Goal: Information Seeking & Learning: Learn about a topic

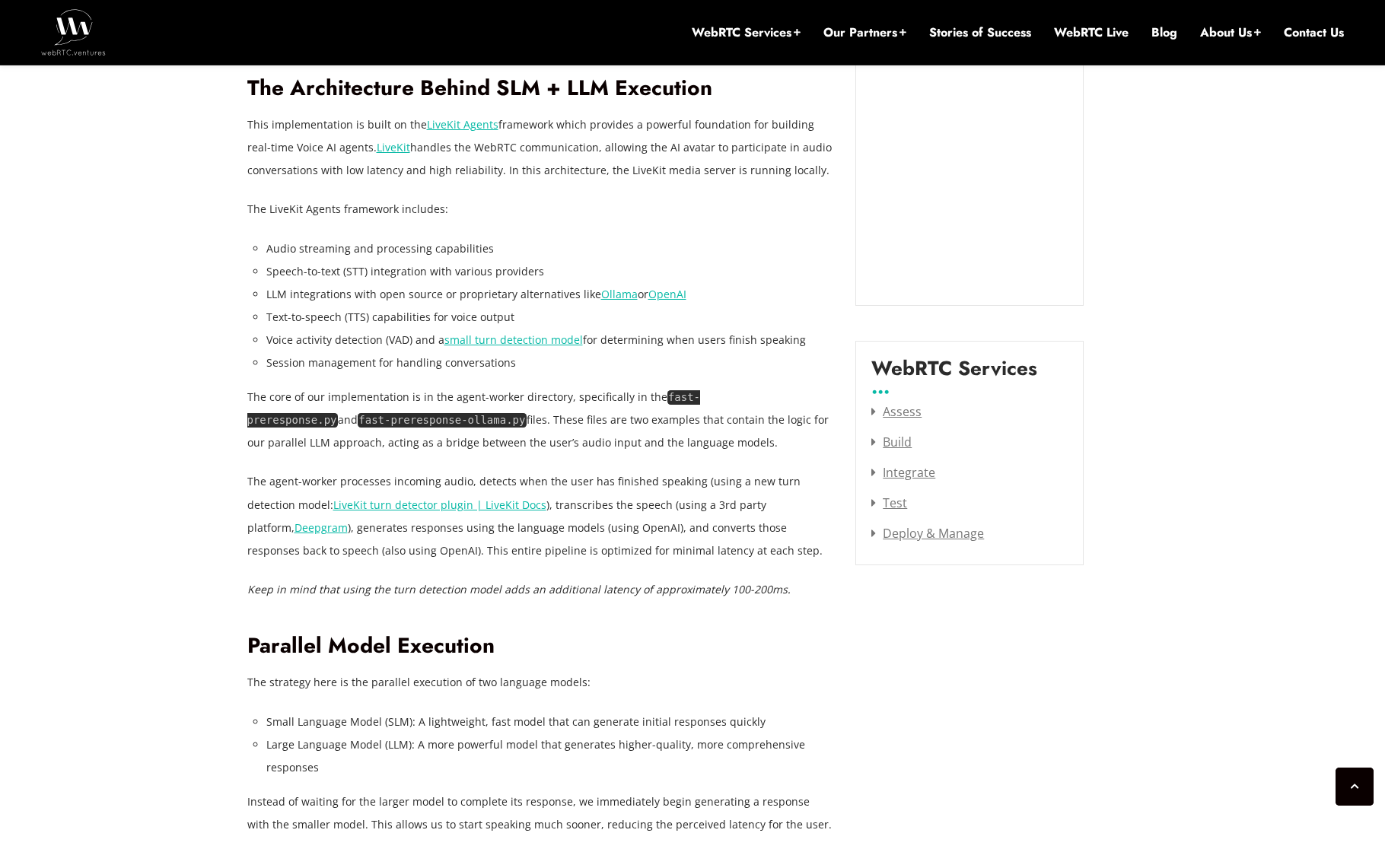
scroll to position [1713, 0]
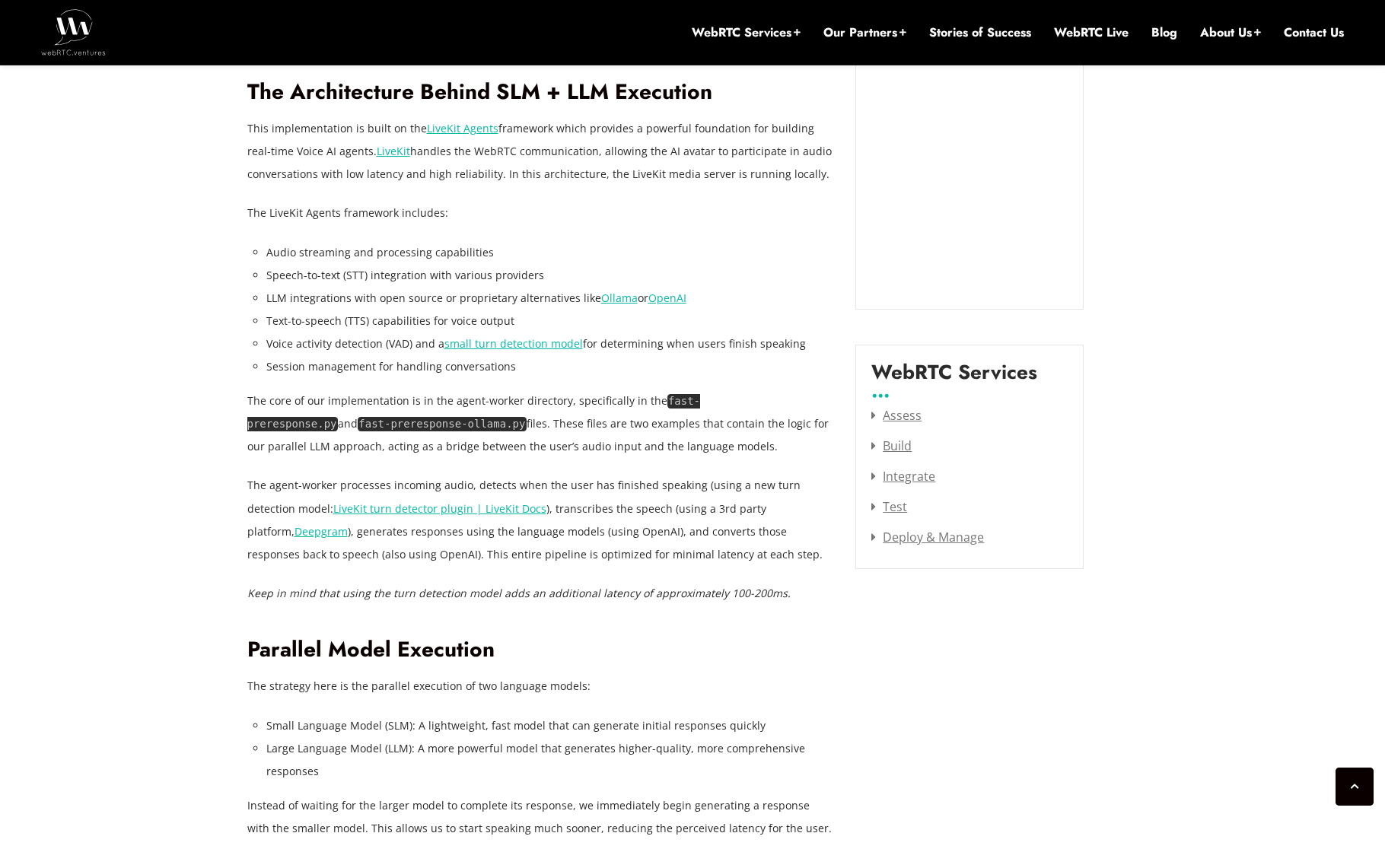
click at [685, 399] on code "fast-preresponse.py" at bounding box center [474, 413] width 453 height 38
click at [701, 401] on code "fast-preresponse.py" at bounding box center [474, 413] width 453 height 38
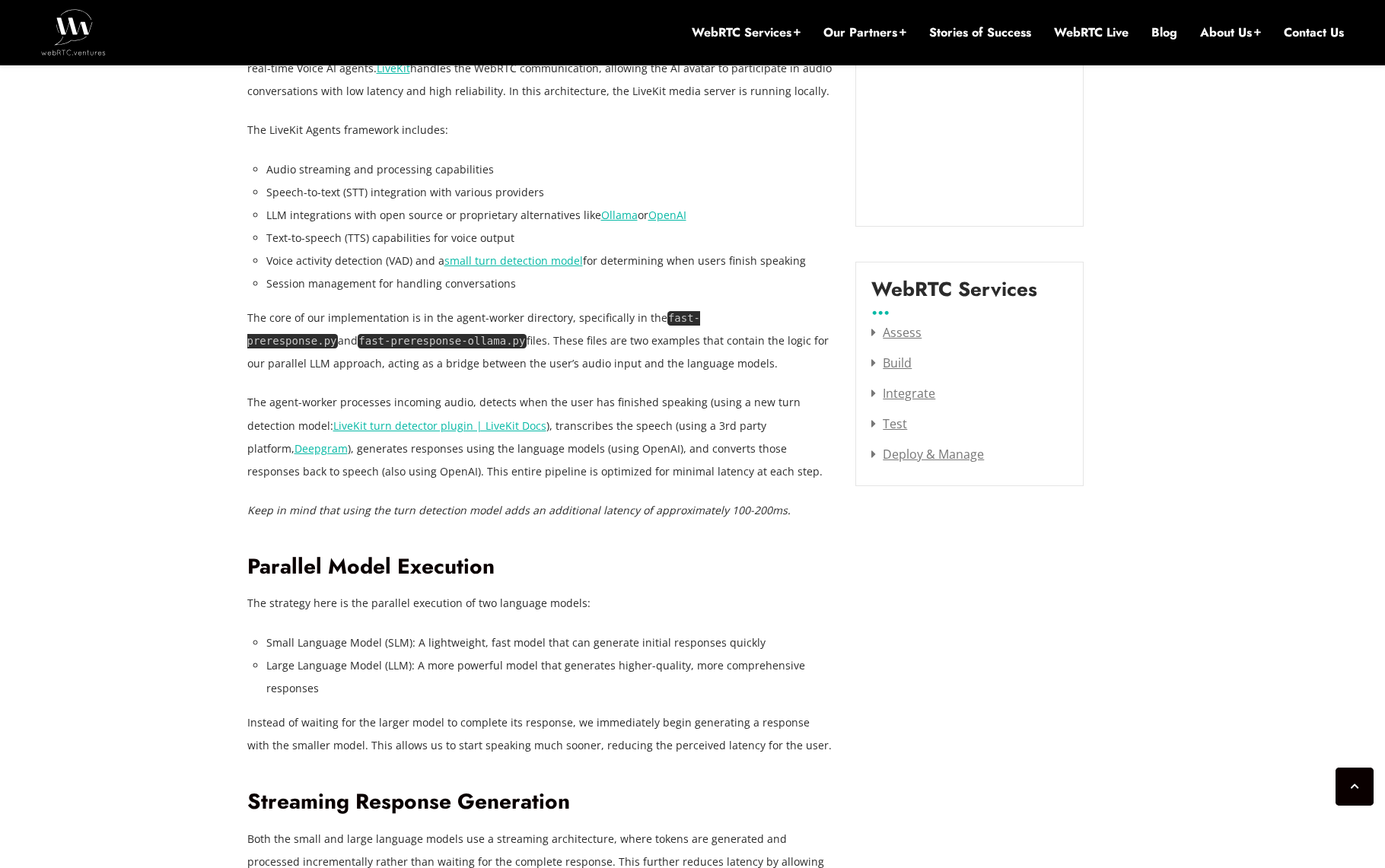
scroll to position [1772, 0]
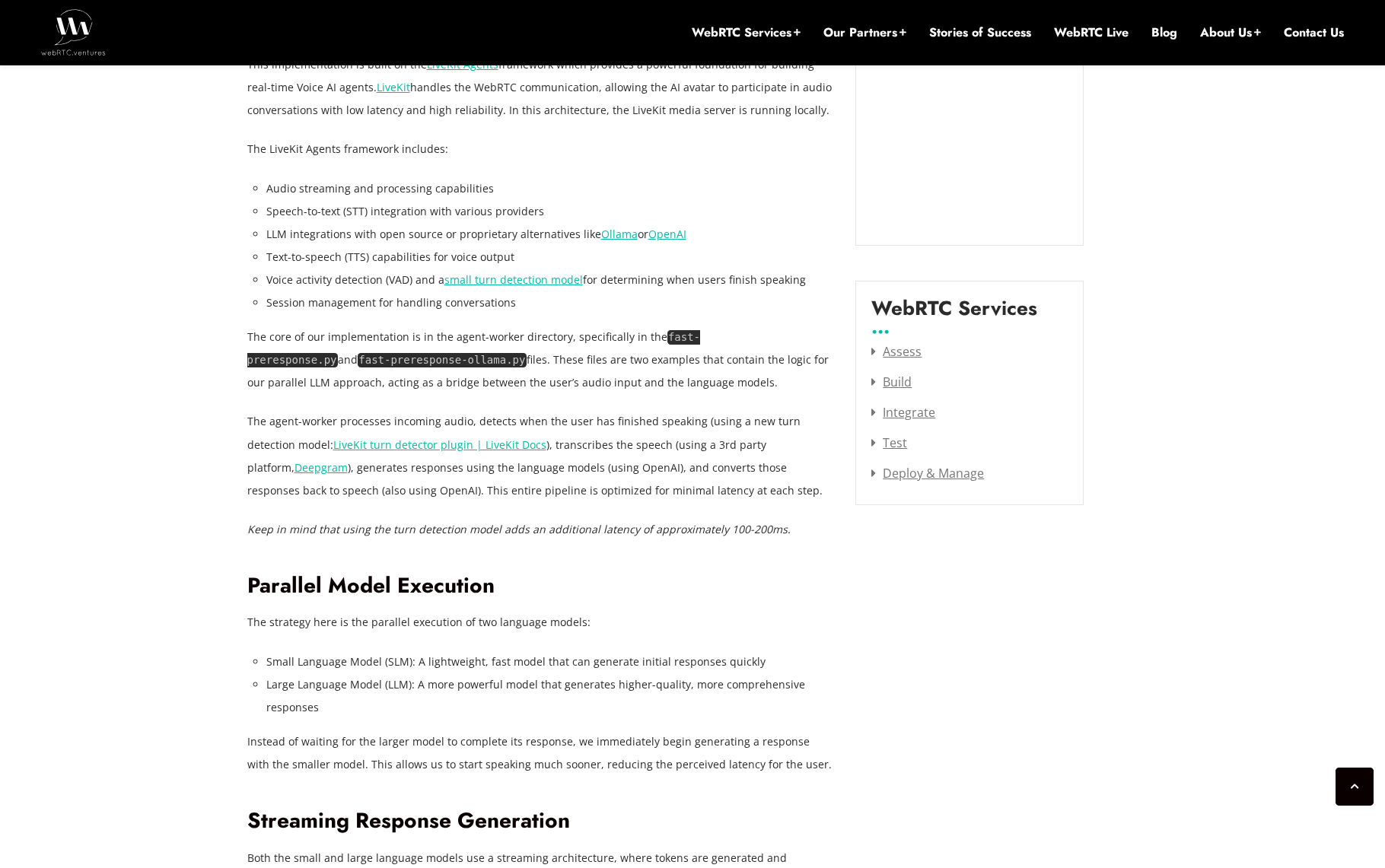
scroll to position [1781, 0]
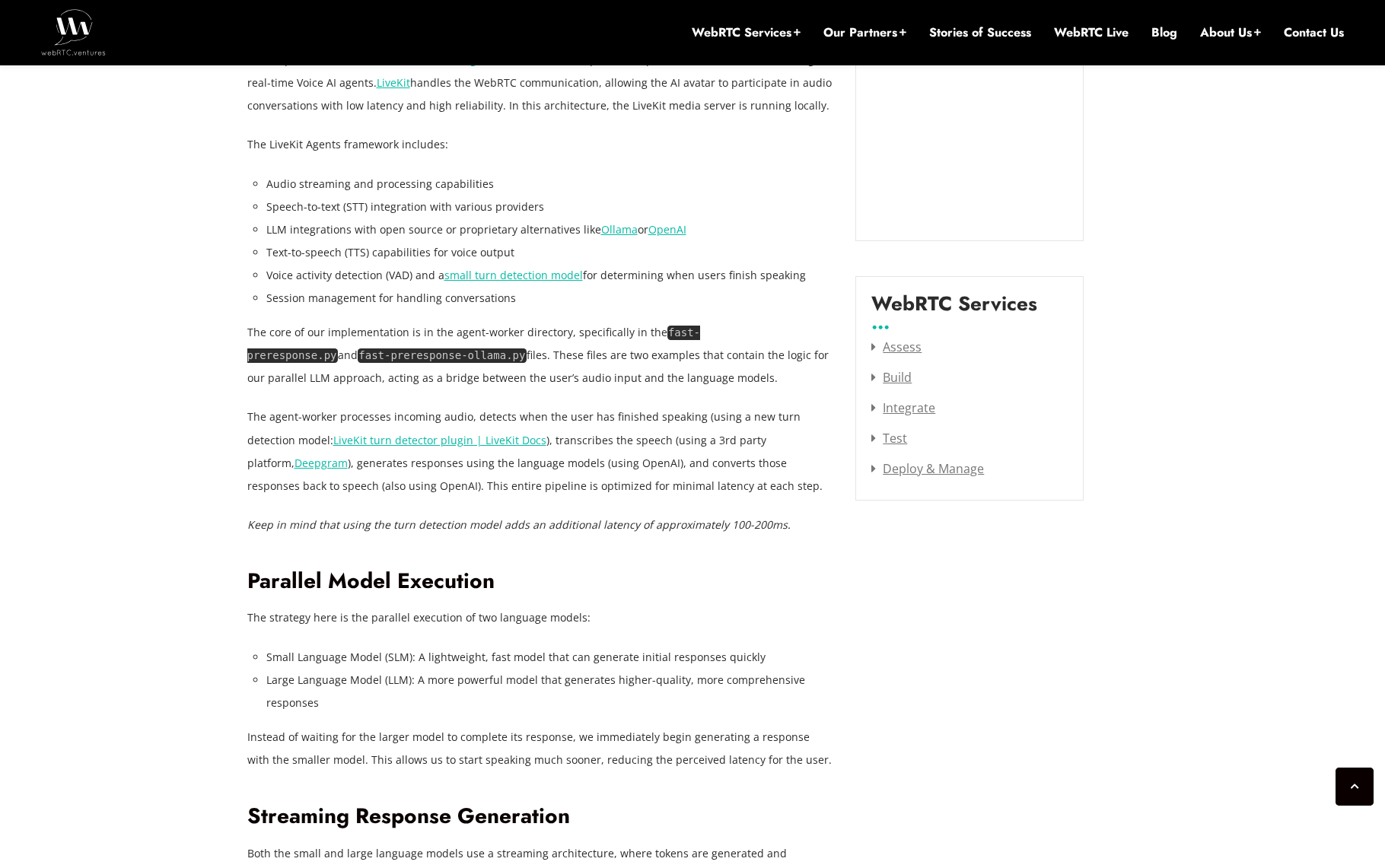
click at [689, 331] on code "fast-preresponse.py" at bounding box center [474, 344] width 453 height 38
click at [482, 331] on p "The core of our implementation is in the agent-worker directory, specifically i…" at bounding box center [541, 356] width 586 height 69
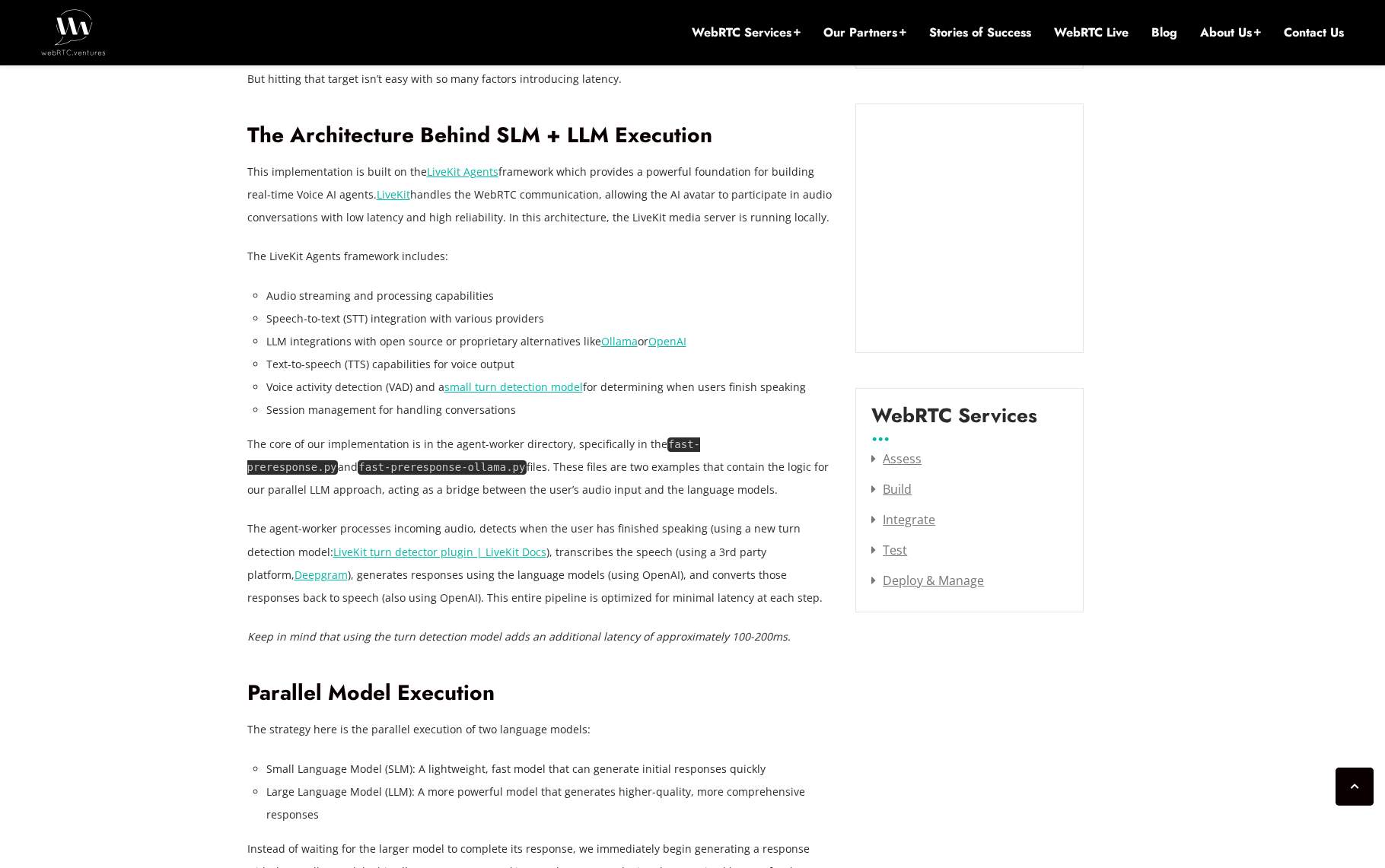
scroll to position [1674, 0]
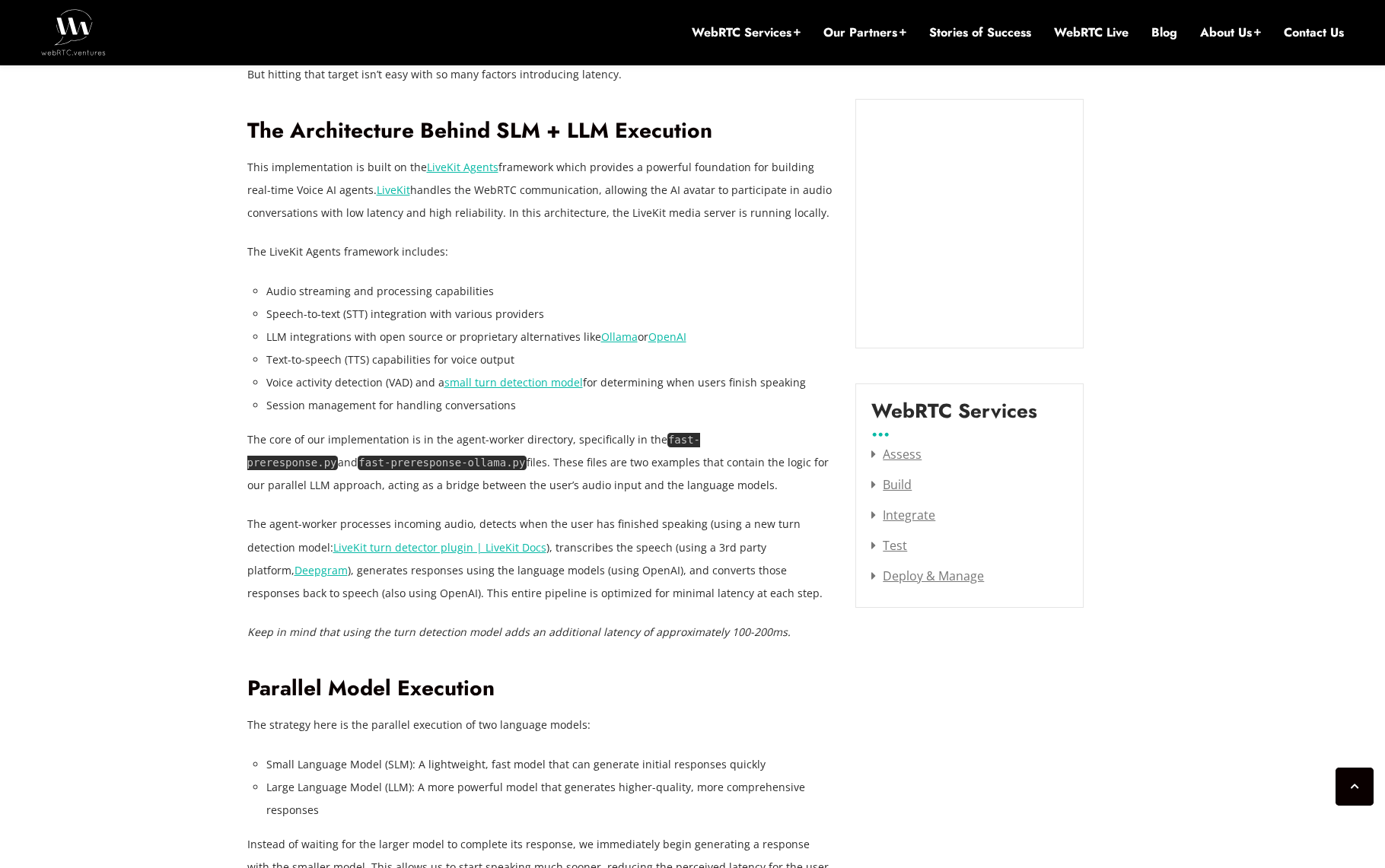
click at [528, 380] on link "small turn detection model" at bounding box center [514, 382] width 139 height 15
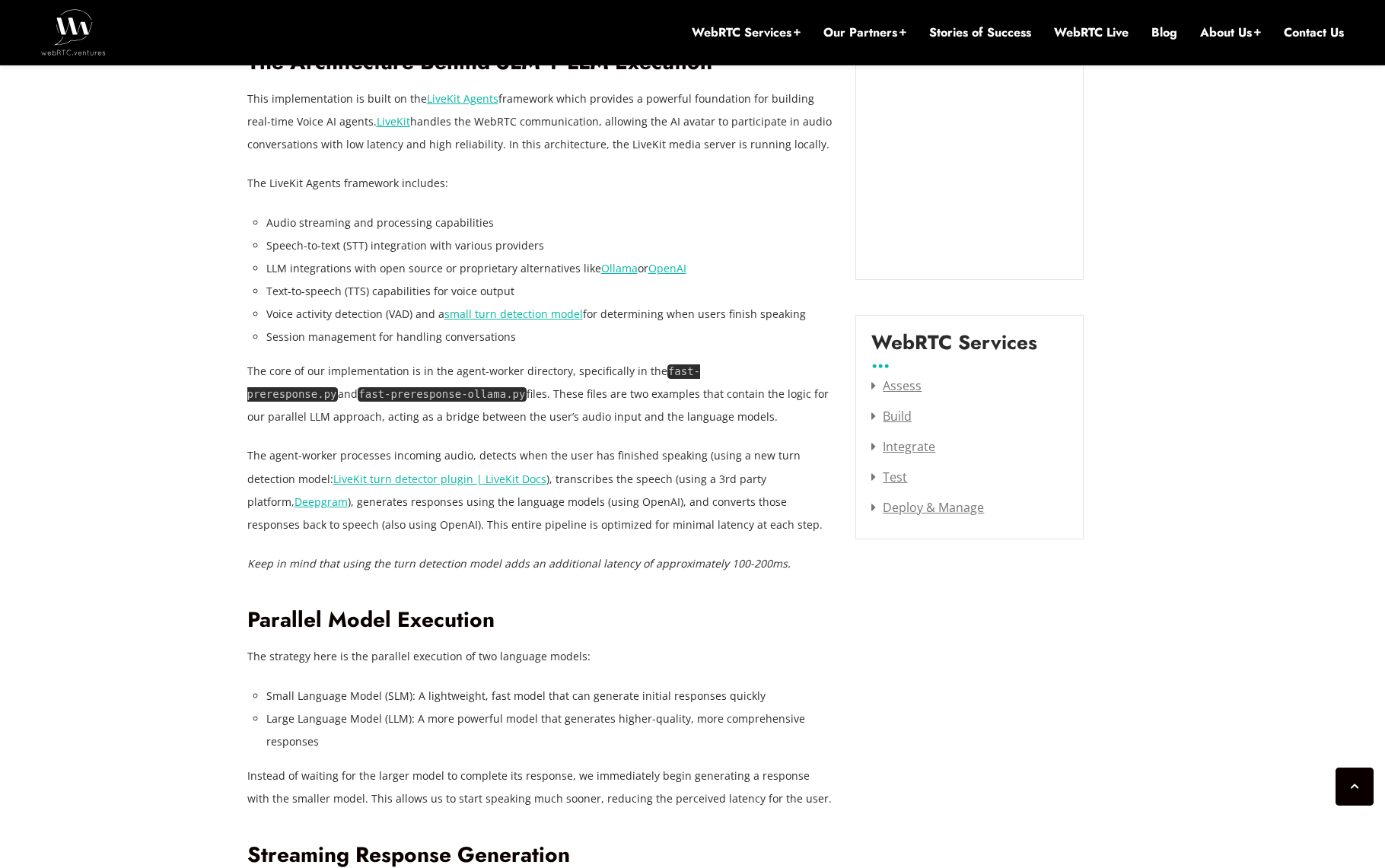
scroll to position [1752, 0]
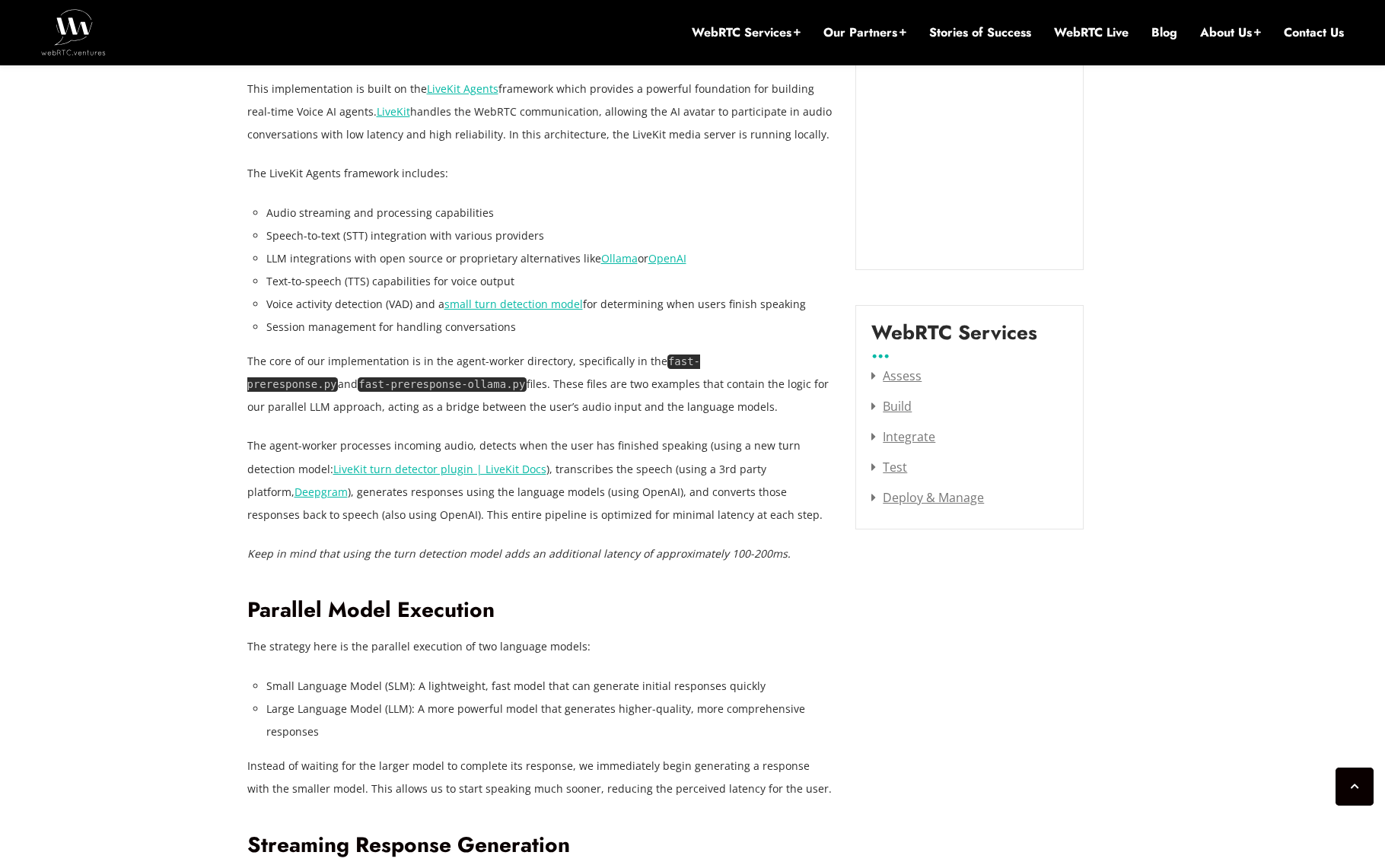
click at [432, 466] on link "LiveKit turn detector plugin | LiveKit Docs" at bounding box center [440, 469] width 213 height 15
